Goal: Task Accomplishment & Management: Use online tool/utility

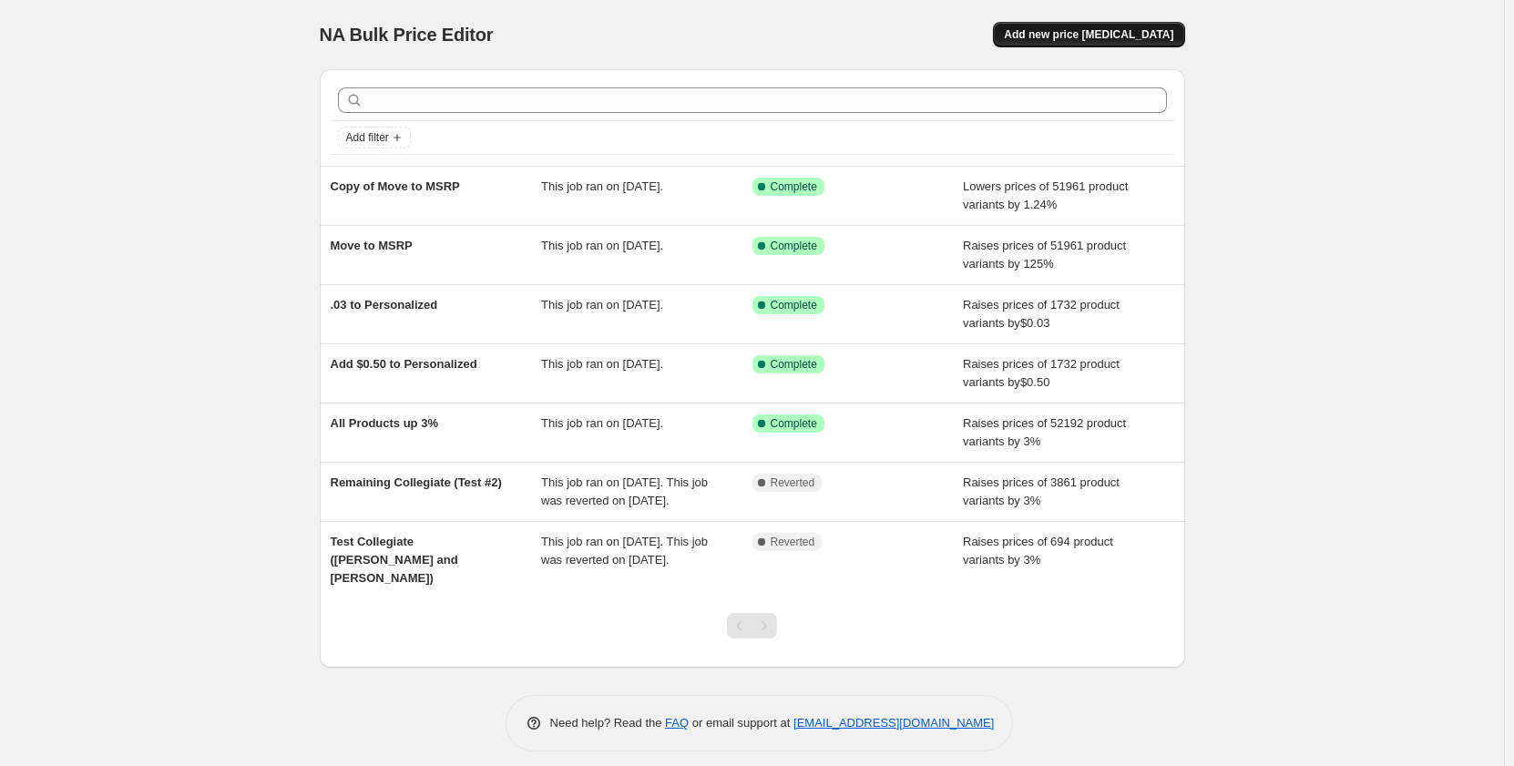
click at [1138, 34] on span "Add new price [MEDICAL_DATA]" at bounding box center [1088, 34] width 169 height 15
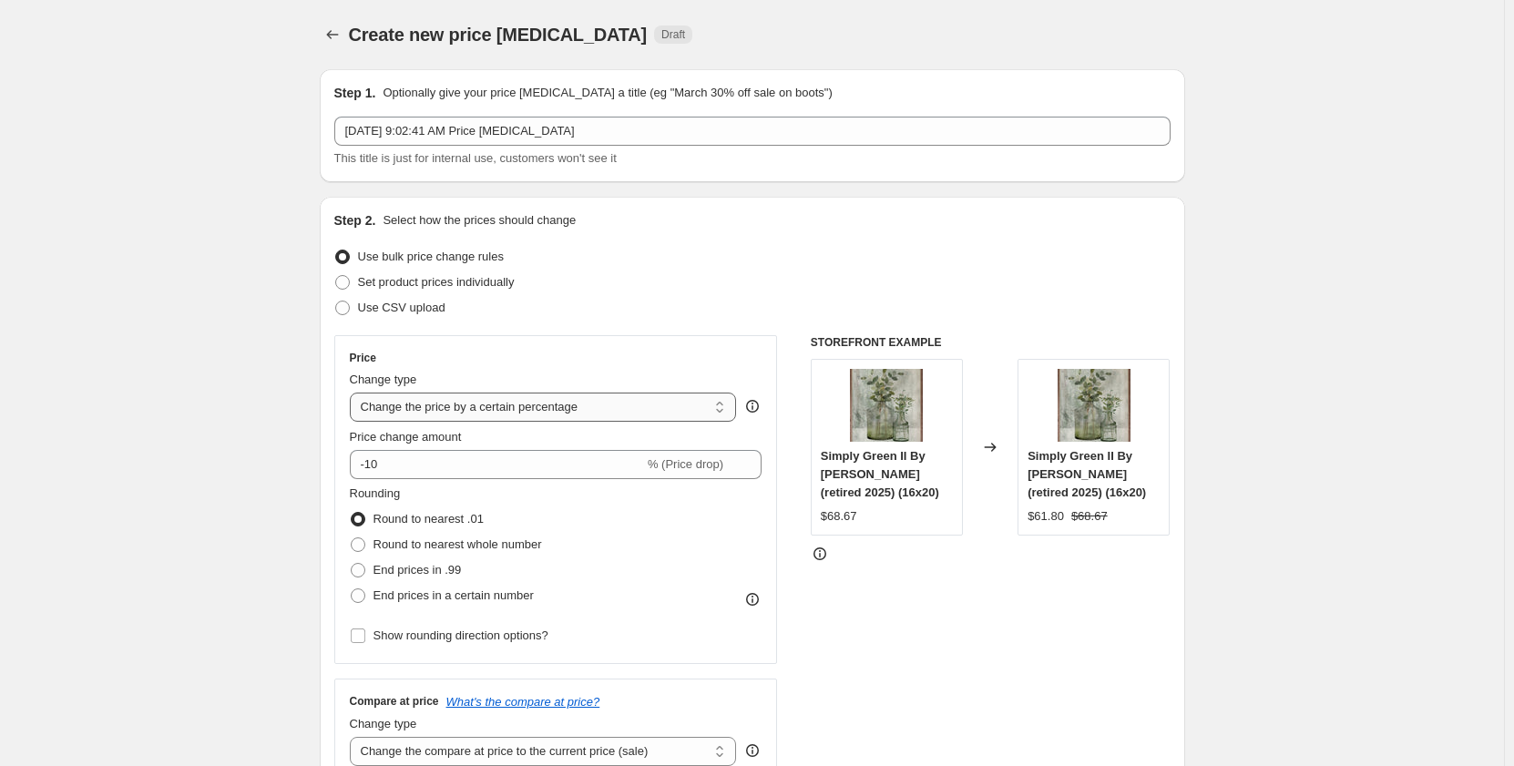
click at [630, 399] on select "Change the price to a certain amount Change the price by a certain amount Chang…" at bounding box center [543, 407] width 387 height 29
select select "to"
click at [353, 393] on select "Change the price to a certain amount Change the price by a certain amount Chang…" at bounding box center [543, 407] width 387 height 29
type input "80.00"
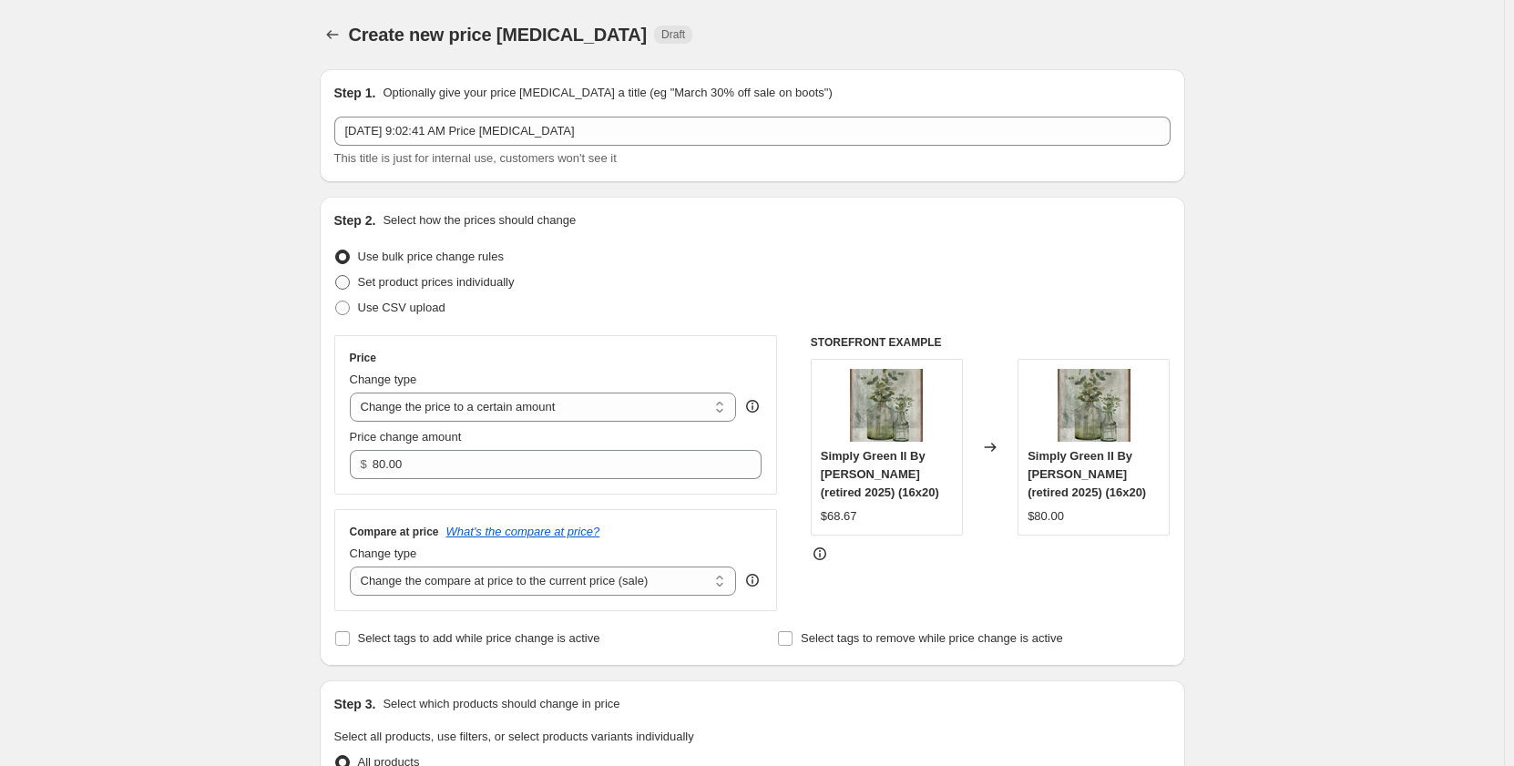
click at [488, 286] on span "Set product prices individually" at bounding box center [436, 282] width 157 height 14
click at [336, 276] on input "Set product prices individually" at bounding box center [335, 275] width 1 height 1
radio input "true"
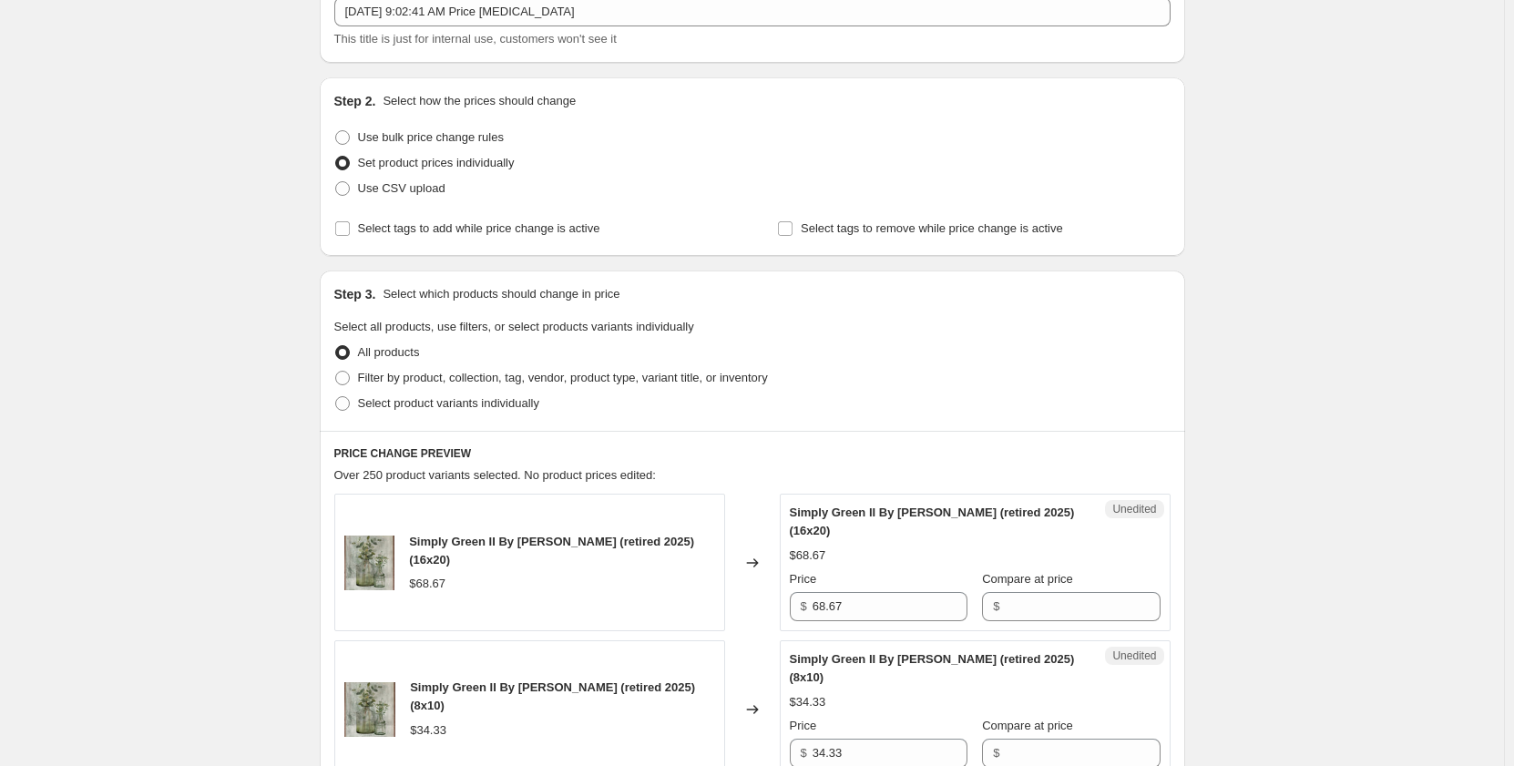
scroll to position [91, 0]
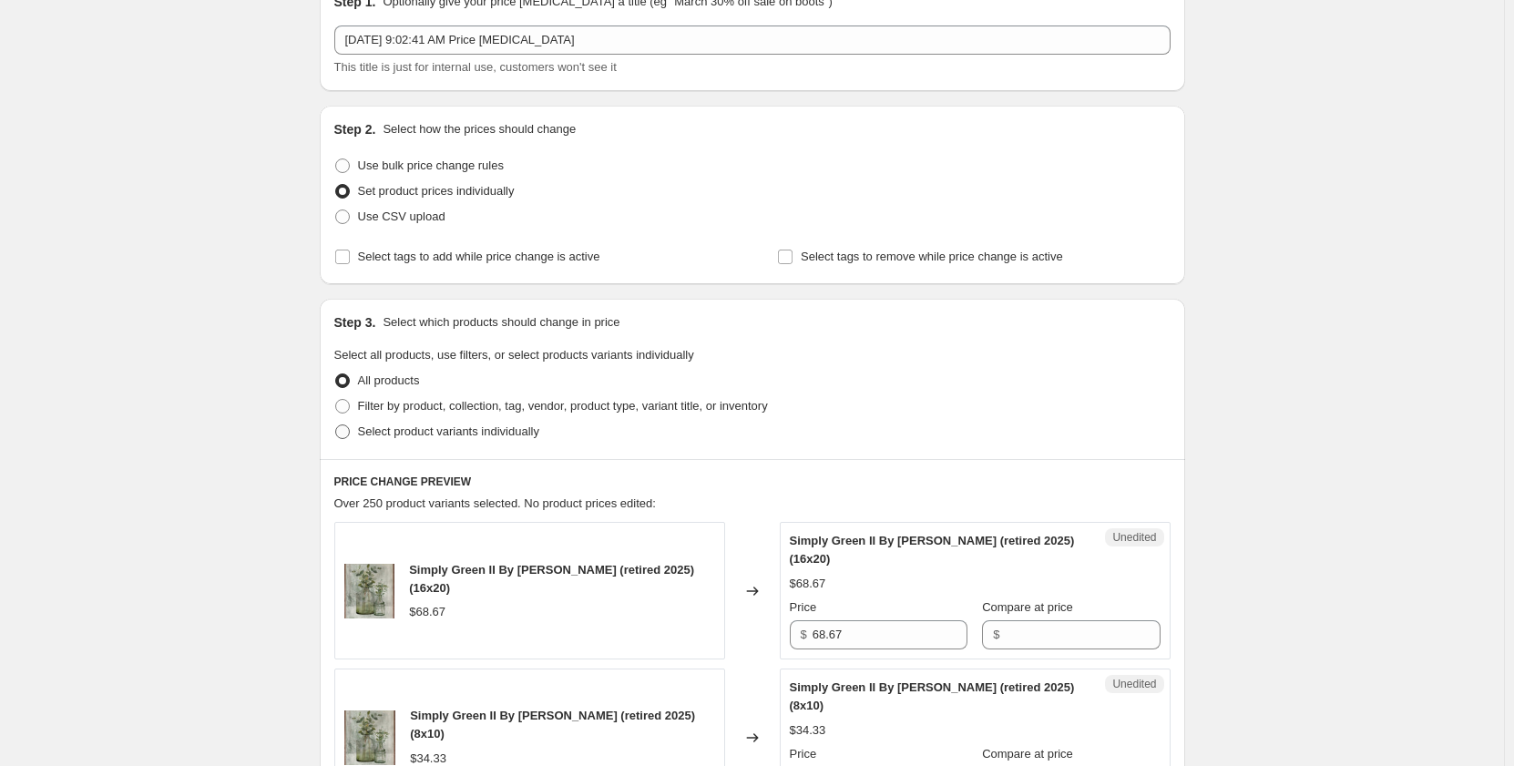
click at [507, 434] on span "Select product variants individually" at bounding box center [448, 431] width 181 height 14
click at [336, 425] on input "Select product variants individually" at bounding box center [335, 424] width 1 height 1
radio input "true"
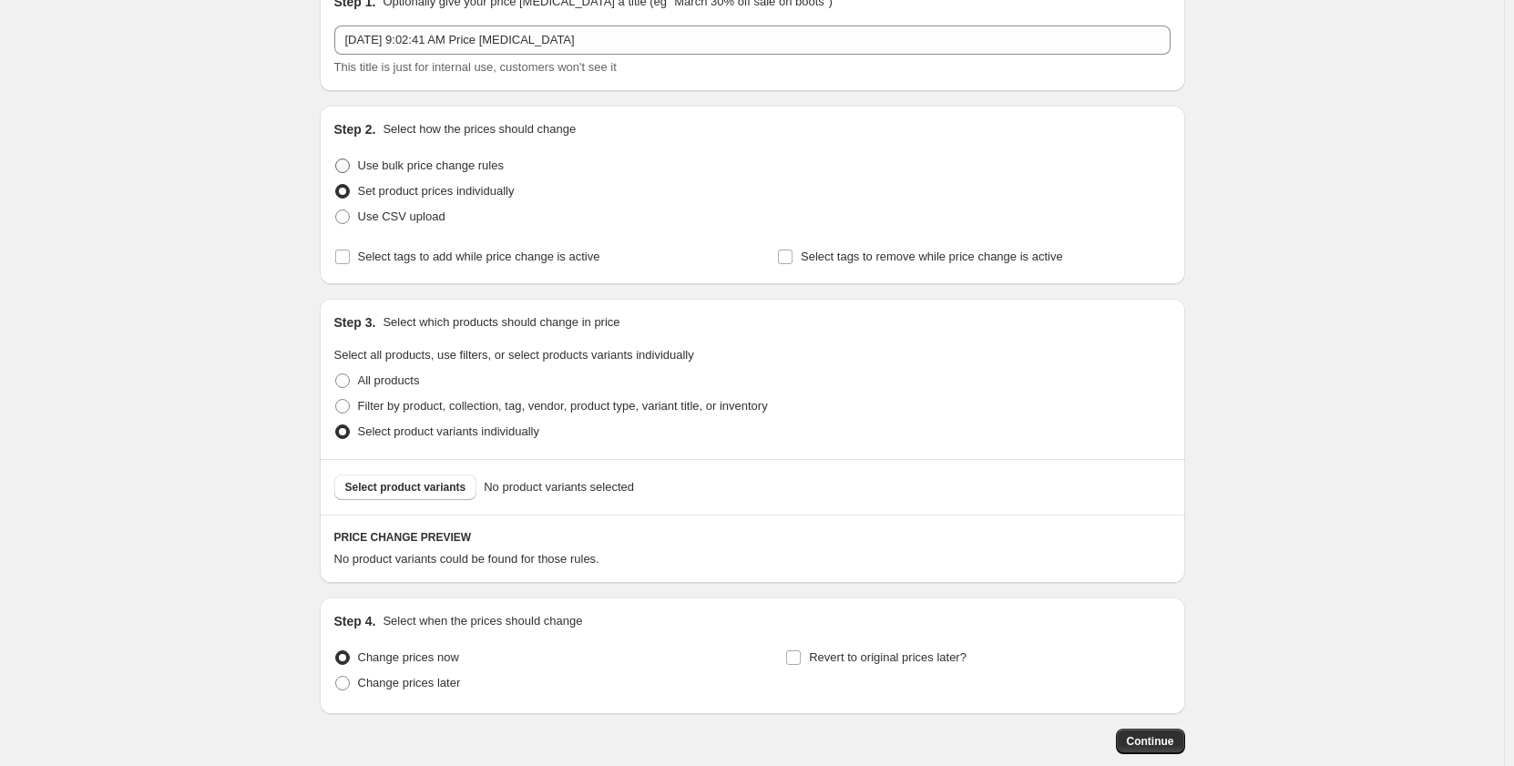
click at [468, 167] on span "Use bulk price change rules" at bounding box center [431, 165] width 146 height 14
click at [336, 159] on input "Use bulk price change rules" at bounding box center [335, 158] width 1 height 1
radio input "true"
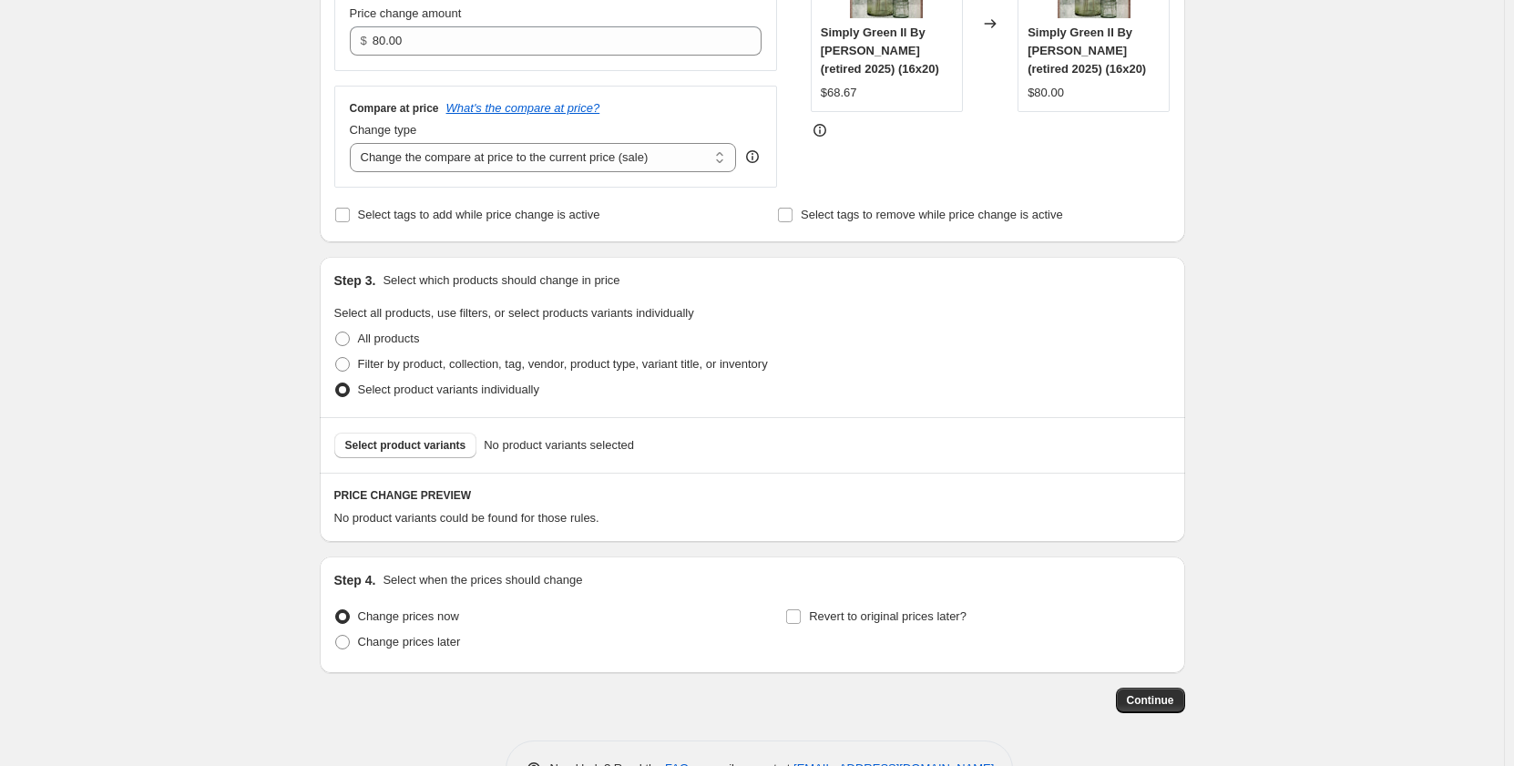
scroll to position [483, 0]
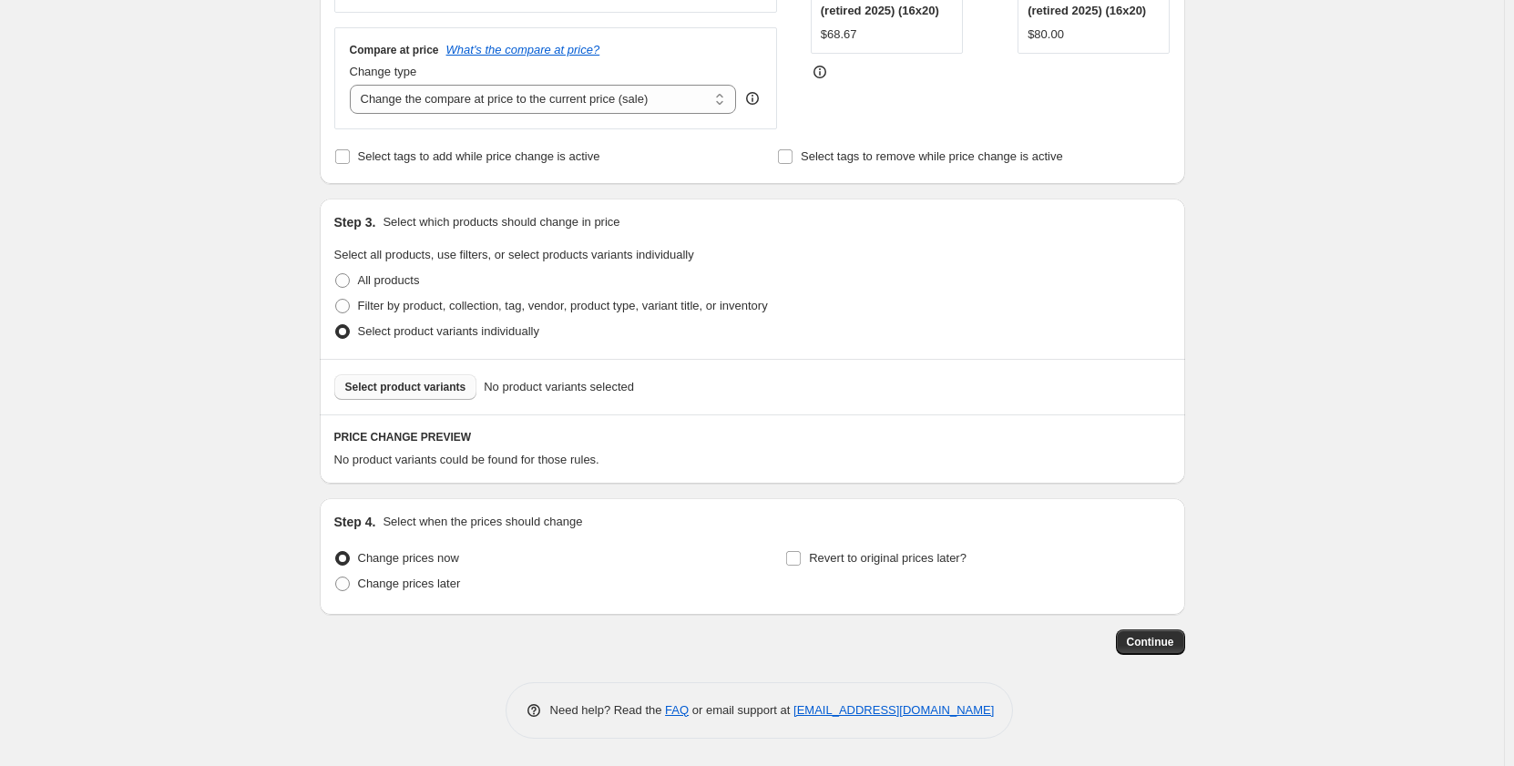
click at [424, 395] on button "Select product variants" at bounding box center [405, 387] width 143 height 26
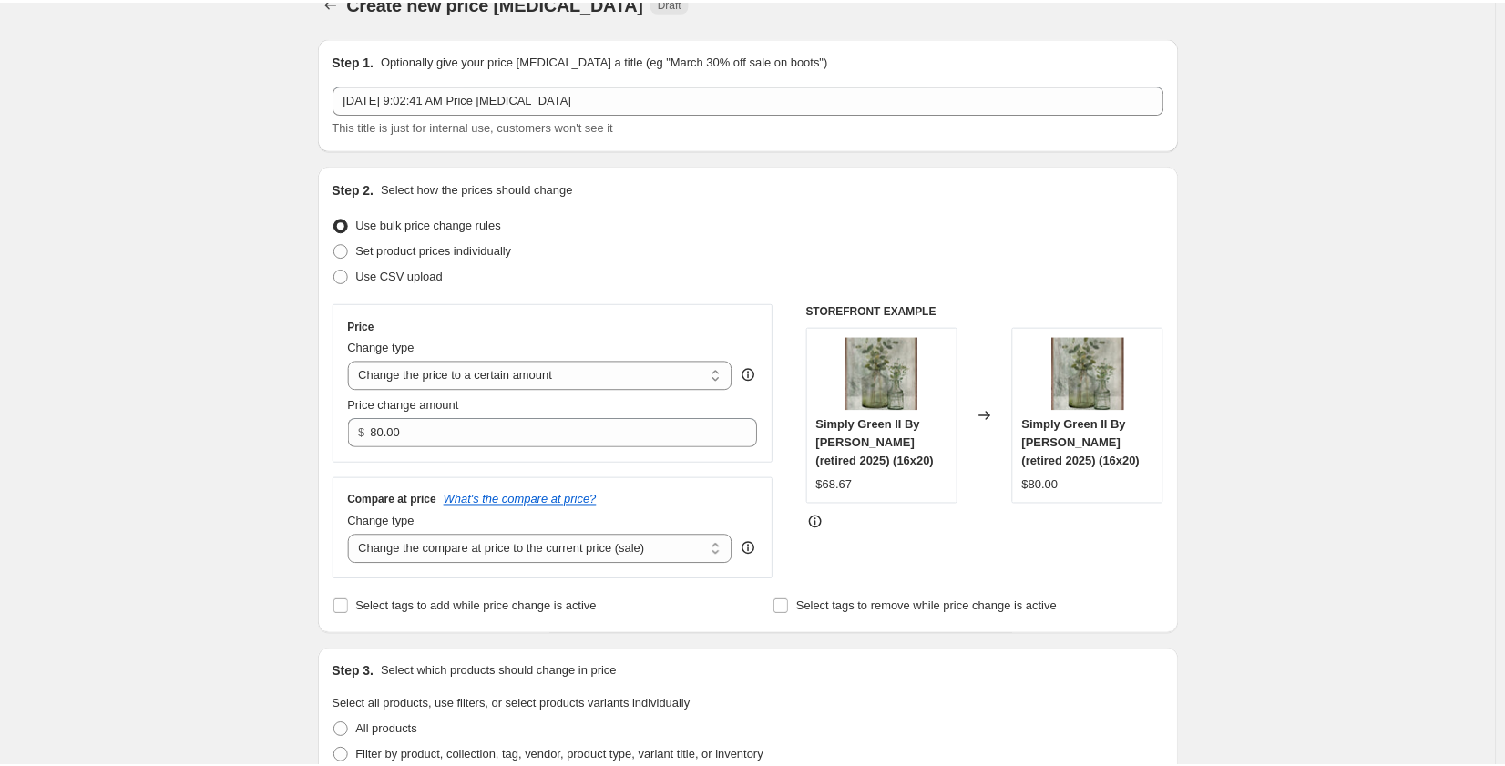
scroll to position [0, 0]
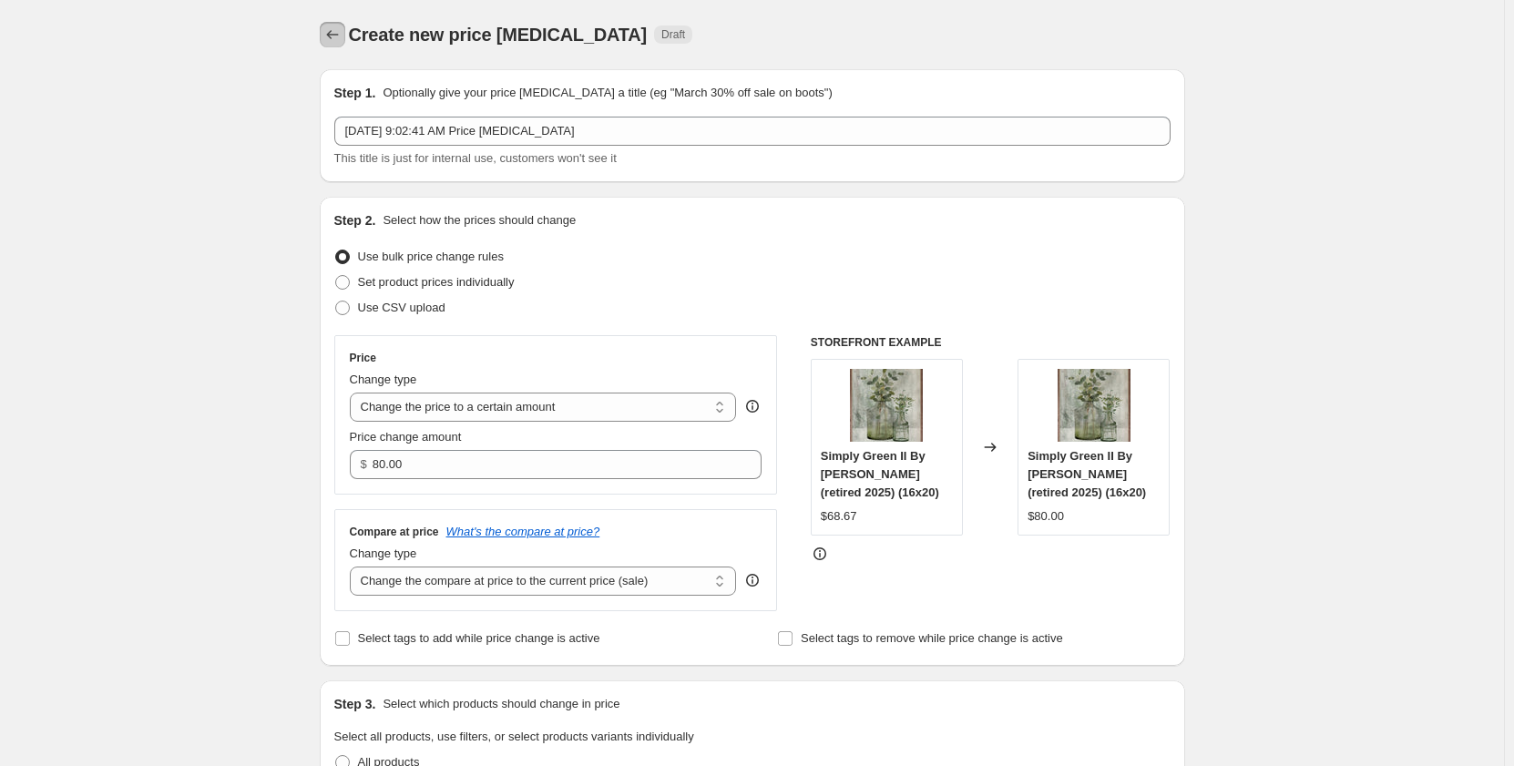
click at [342, 31] on icon "Price change jobs" at bounding box center [332, 35] width 18 height 18
